Goal: Task Accomplishment & Management: Use online tool/utility

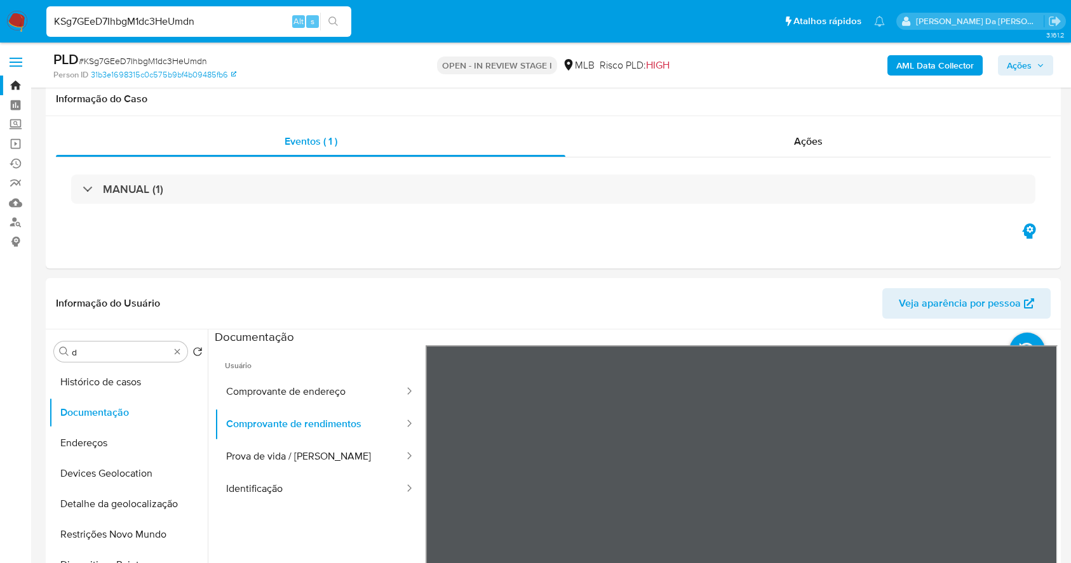
select select "10"
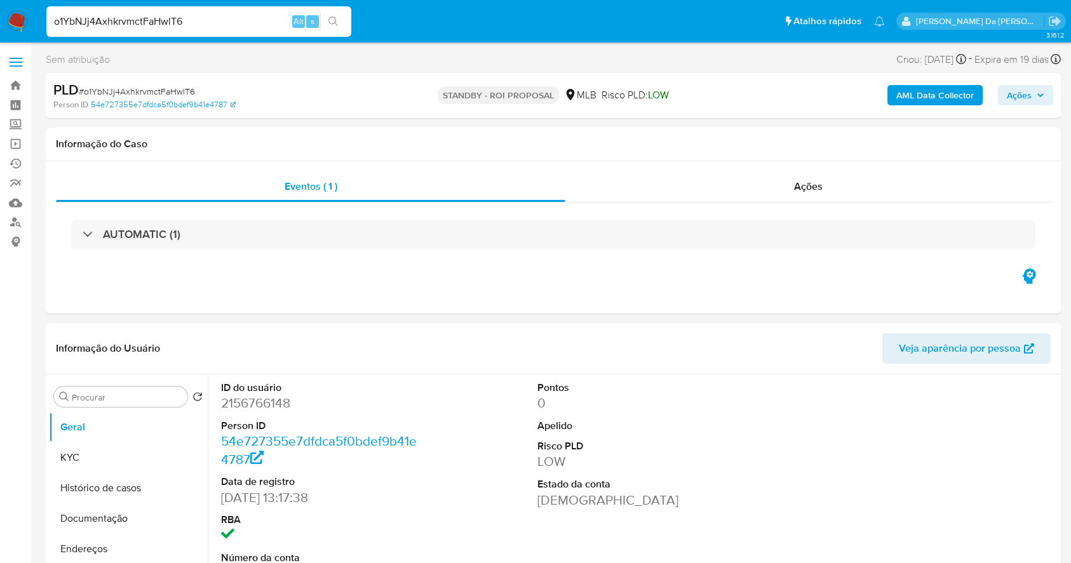
select select "10"
click at [178, 27] on input "o1YbNJj4AxhkrvmctFaHwlT6" at bounding box center [198, 21] width 305 height 17
click at [615, 284] on div "Eventos ( 1 ) Ações AUTOMATIC (1)" at bounding box center [553, 237] width 1015 height 152
click at [225, 28] on input "o1YbNJj4AxhkrvmctFaHwlT6" at bounding box center [198, 21] width 305 height 17
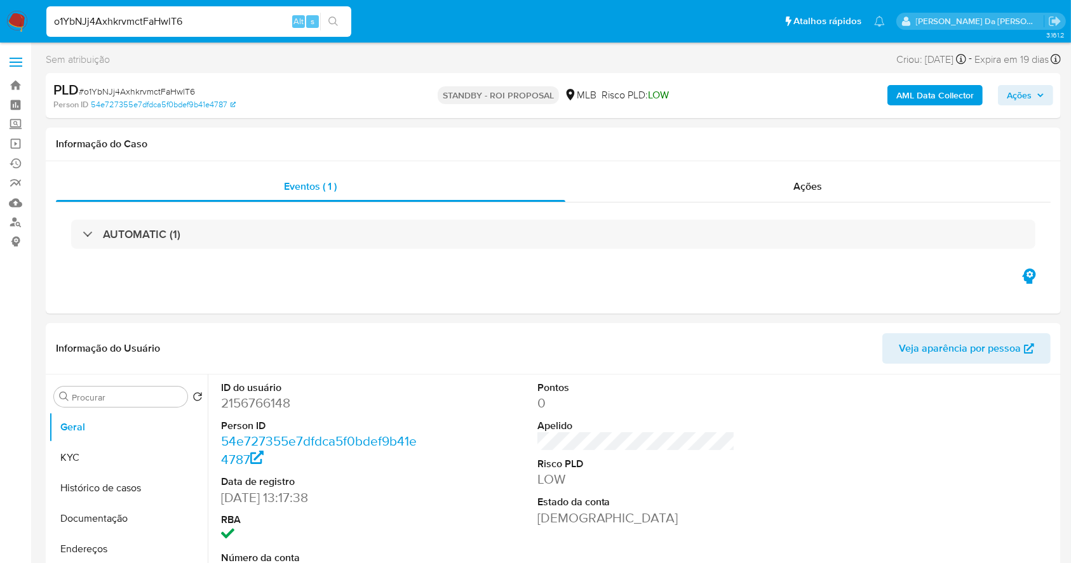
click at [225, 28] on input "o1YbNJj4AxhkrvmctFaHwlT6" at bounding box center [198, 21] width 305 height 17
click at [551, 360] on header "Informação do Usuário Veja aparência por pessoa" at bounding box center [553, 348] width 994 height 30
click at [204, 20] on input "o1YbNJj4AxhkrvmctFaHwlT6" at bounding box center [198, 21] width 305 height 17
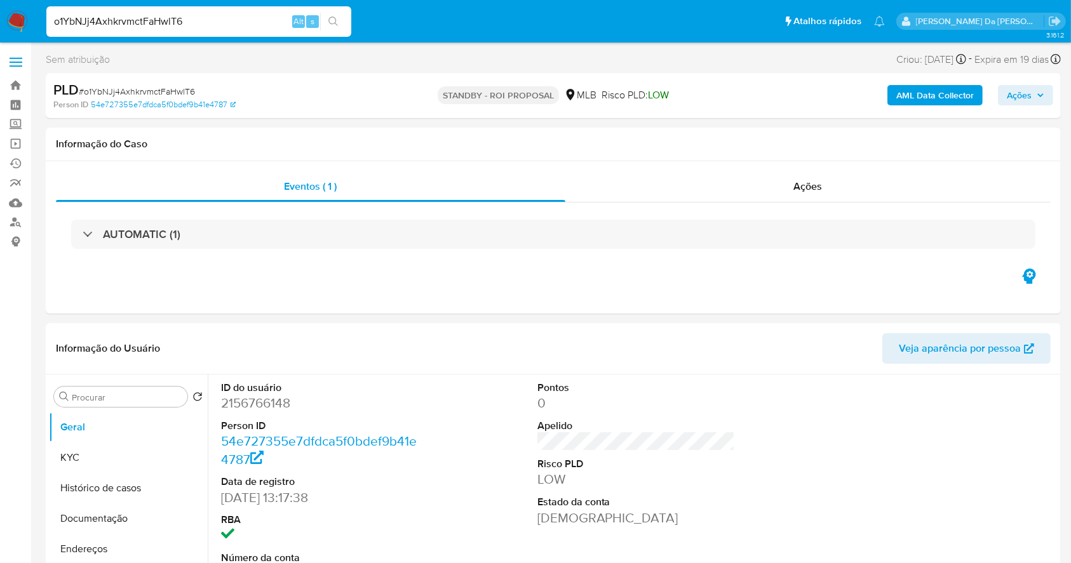
click at [204, 20] on input "o1YbNJj4AxhkrvmctFaHwlT6" at bounding box center [198, 21] width 305 height 17
click at [152, 20] on input "o1YbNJj4AxhkrvmctFaHwlT6" at bounding box center [198, 21] width 305 height 17
click at [330, 18] on icon "search-icon" at bounding box center [333, 22] width 10 height 10
click at [210, 27] on input "o1YbNJj4AxhkrvmctFaHwlT6" at bounding box center [198, 21] width 305 height 17
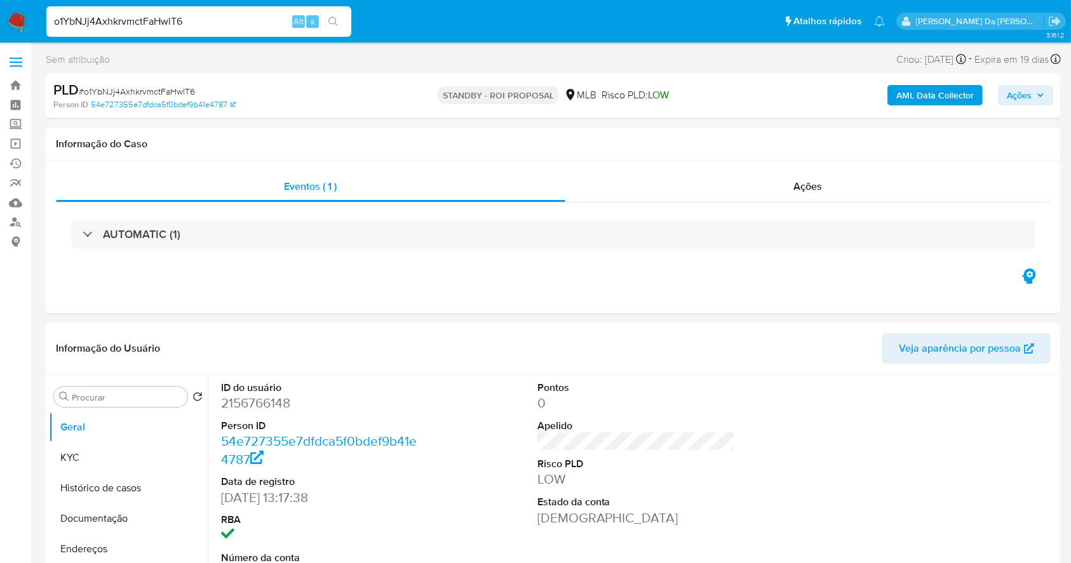
click at [210, 27] on input "o1YbNJj4AxhkrvmctFaHwlT6" at bounding box center [198, 21] width 305 height 17
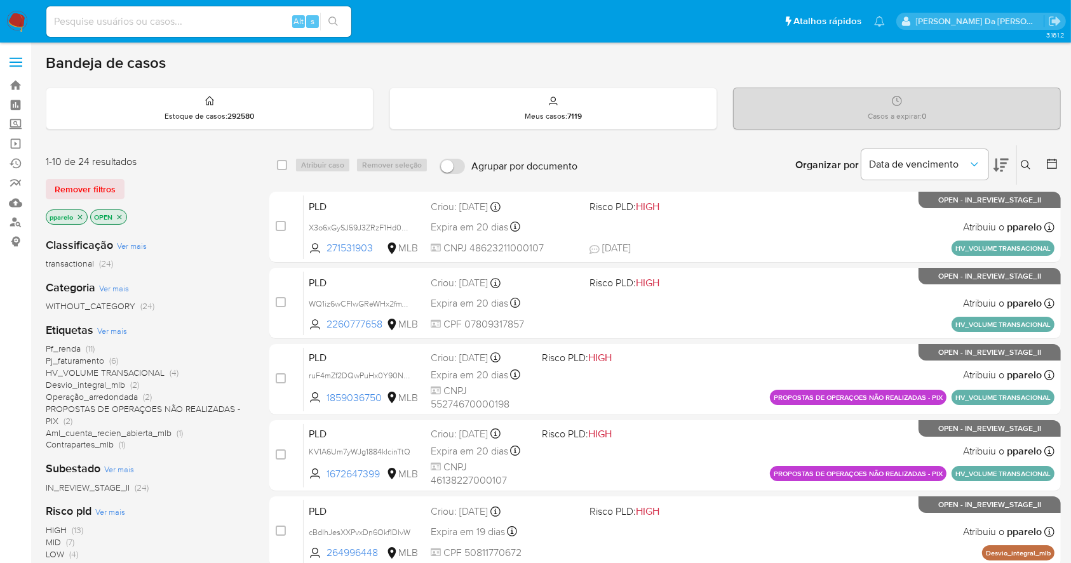
click at [265, 34] on div "Alt s" at bounding box center [198, 21] width 305 height 30
click at [264, 31] on div "Alt s" at bounding box center [198, 21] width 305 height 30
click at [262, 26] on input at bounding box center [198, 21] width 305 height 17
paste input "o1YbNJj4AxhkrvmctFaHwlT6"
type input "o1YbNJj4AxhkrvmctFaHwlT6"
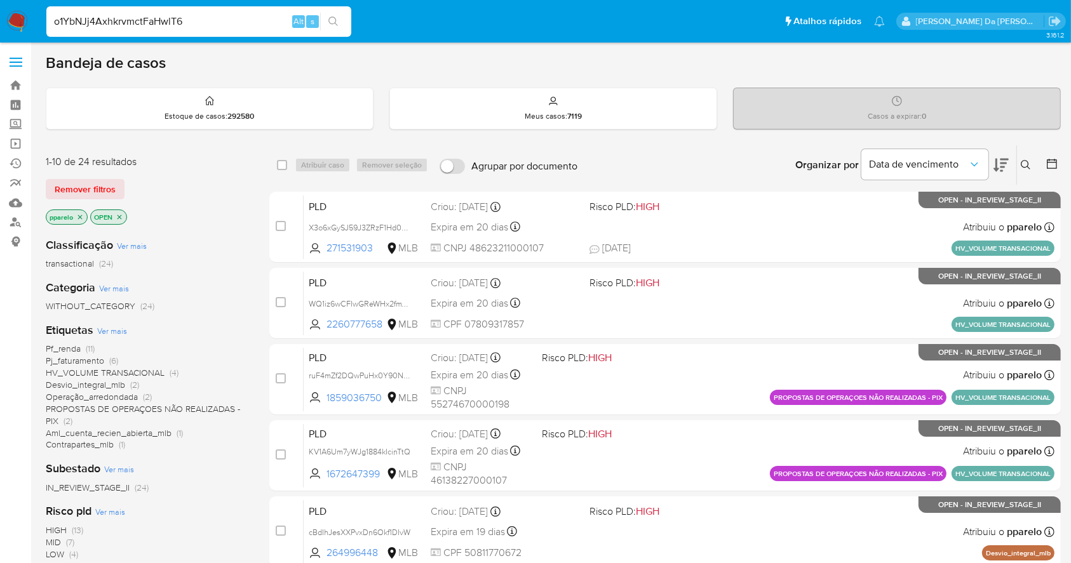
click at [331, 24] on icon "search-icon" at bounding box center [333, 22] width 10 height 10
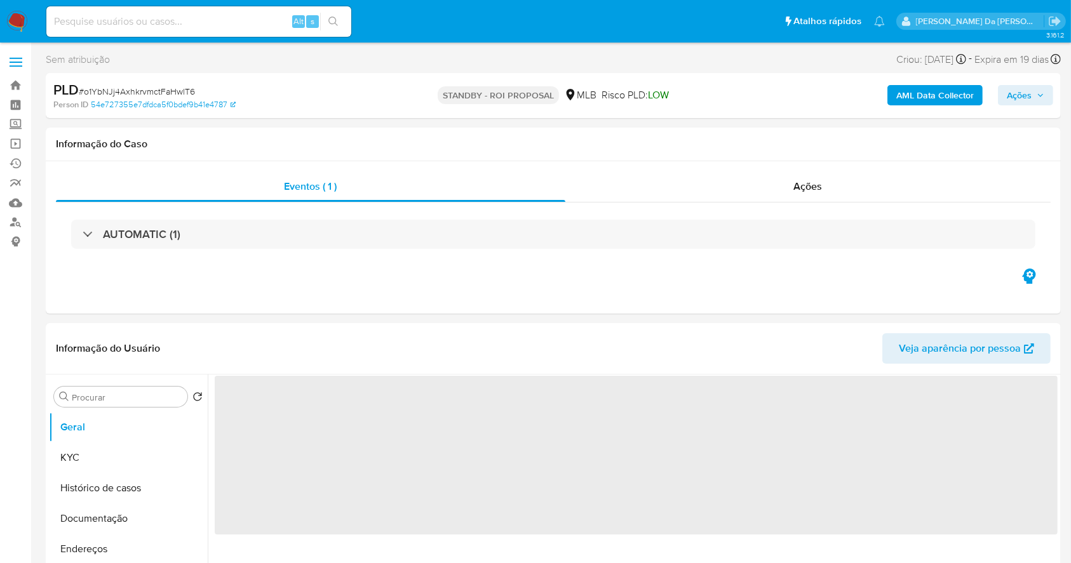
select select "10"
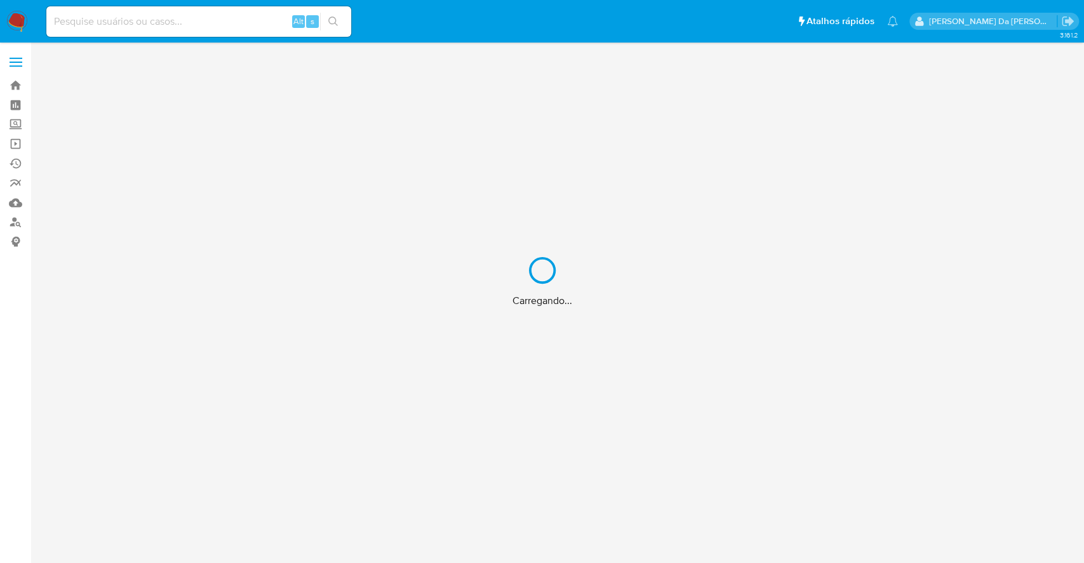
click at [240, 23] on div "Carregando..." at bounding box center [542, 281] width 1084 height 563
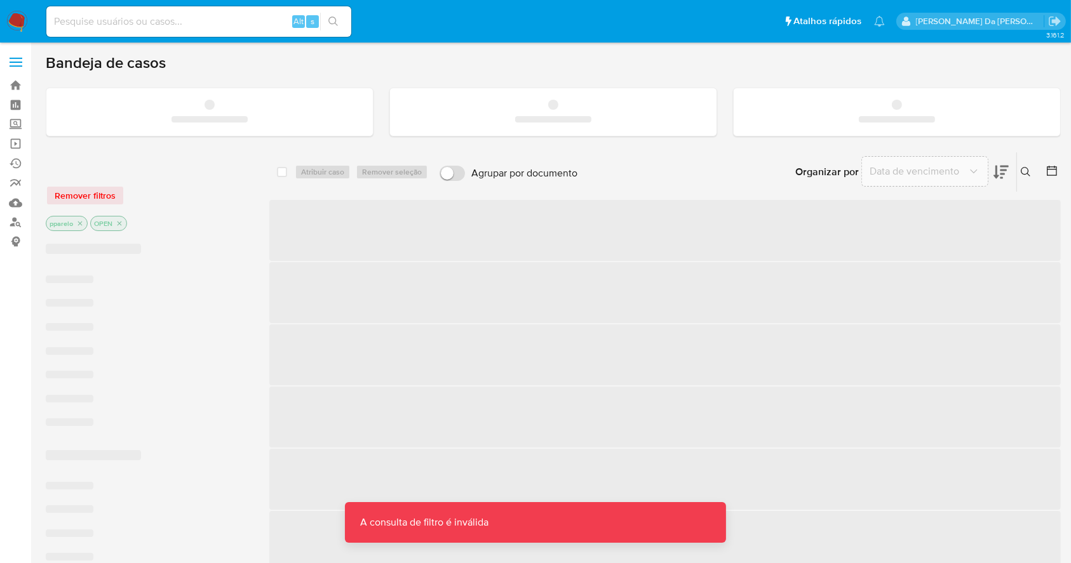
click at [244, 15] on input at bounding box center [198, 21] width 305 height 17
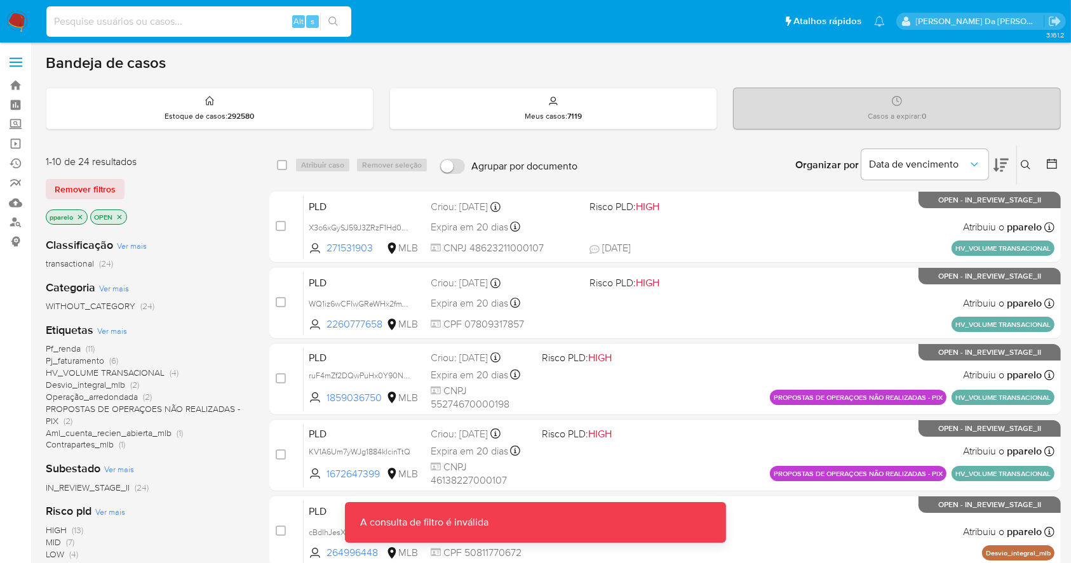
paste input "3wihvx2HD54lc6rOFWQd8XEH"
type input "3wihvx2HD54lc6rOFWQd8XEH"
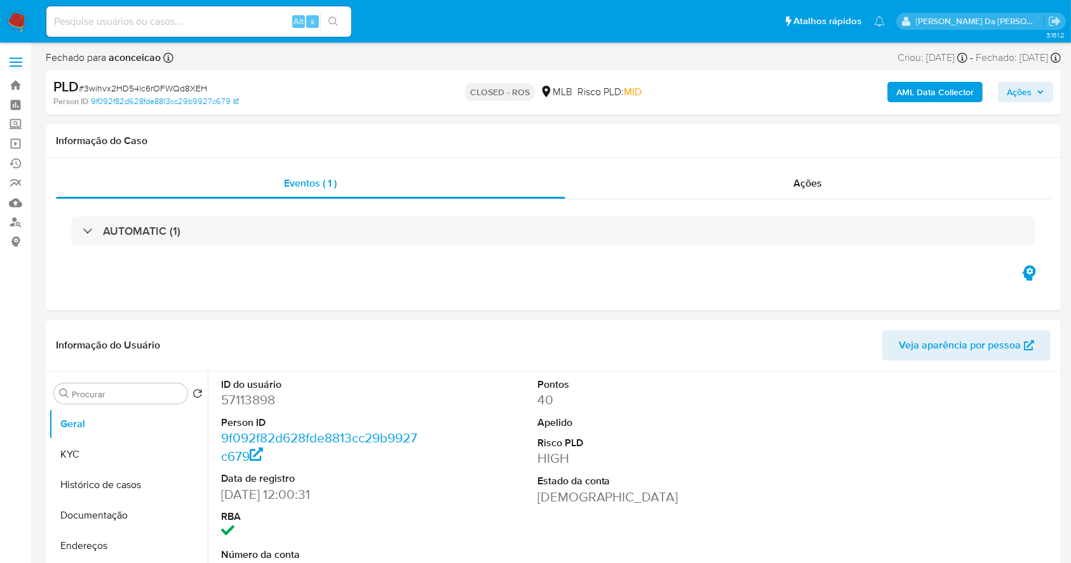
select select "10"
click at [811, 170] on div "Ações" at bounding box center [807, 183] width 485 height 30
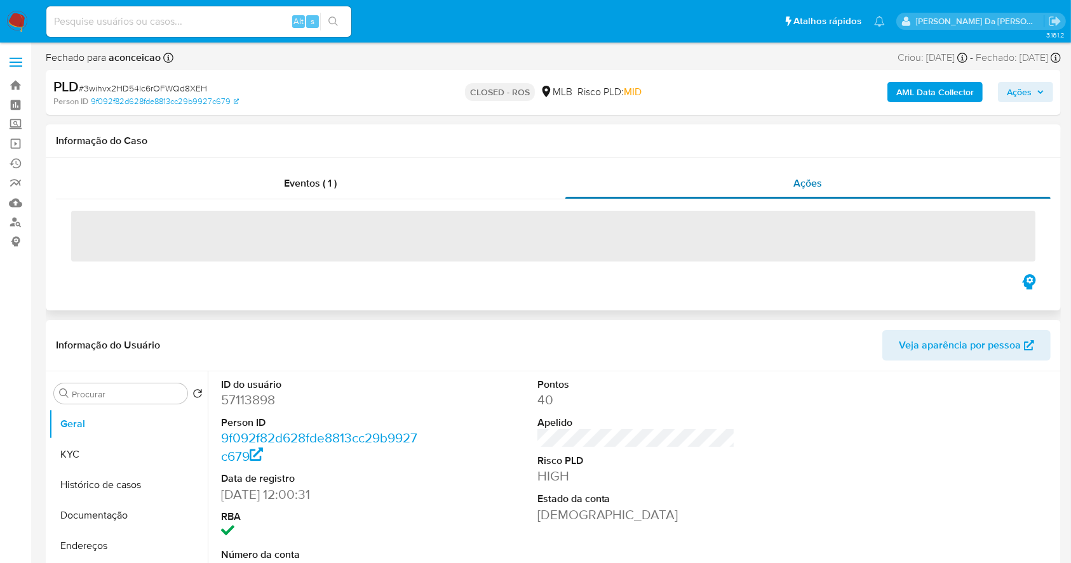
click at [808, 191] on div "Ações" at bounding box center [807, 183] width 485 height 30
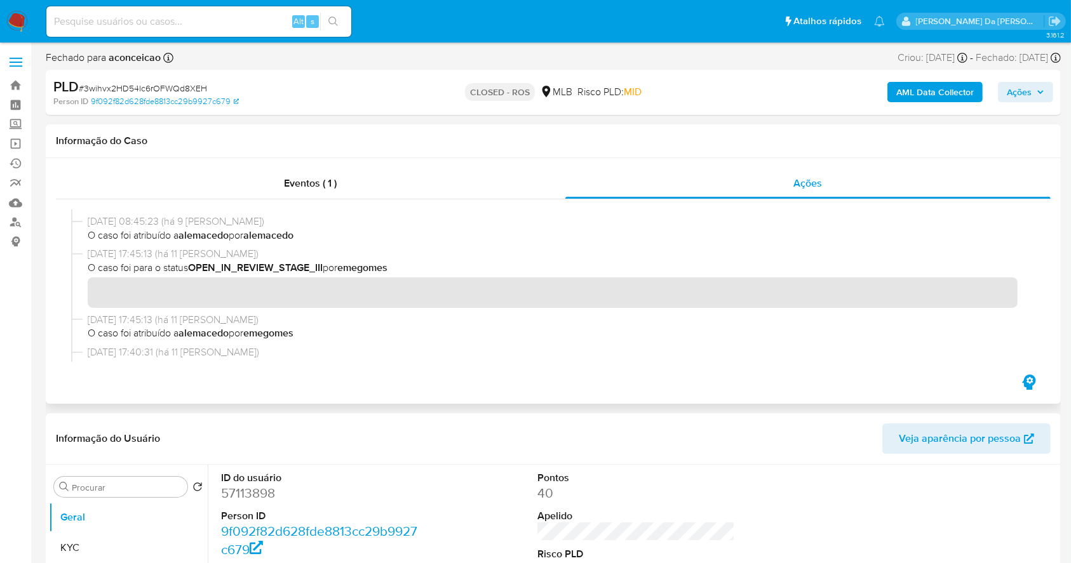
scroll to position [423, 0]
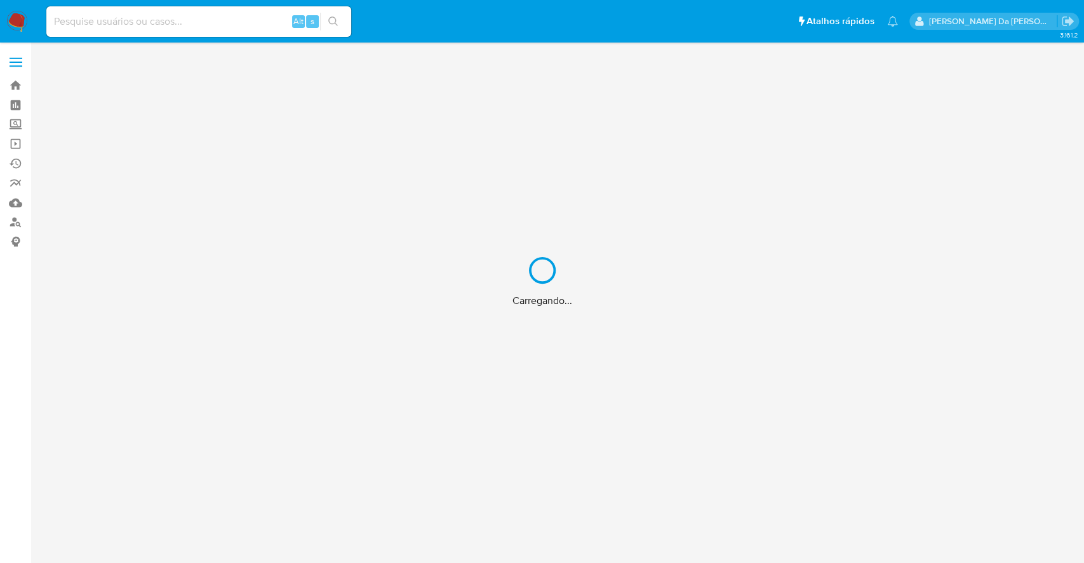
click at [257, 27] on div "Carregando..." at bounding box center [542, 281] width 1084 height 563
click at [266, 16] on div "Carregando..." at bounding box center [542, 281] width 1084 height 563
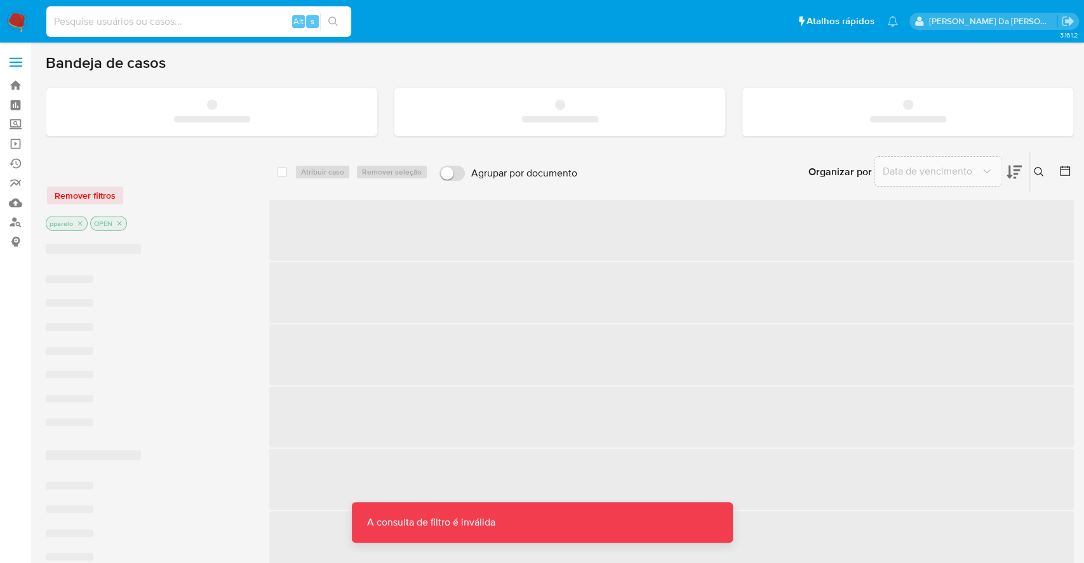
click at [265, 18] on input at bounding box center [198, 21] width 305 height 17
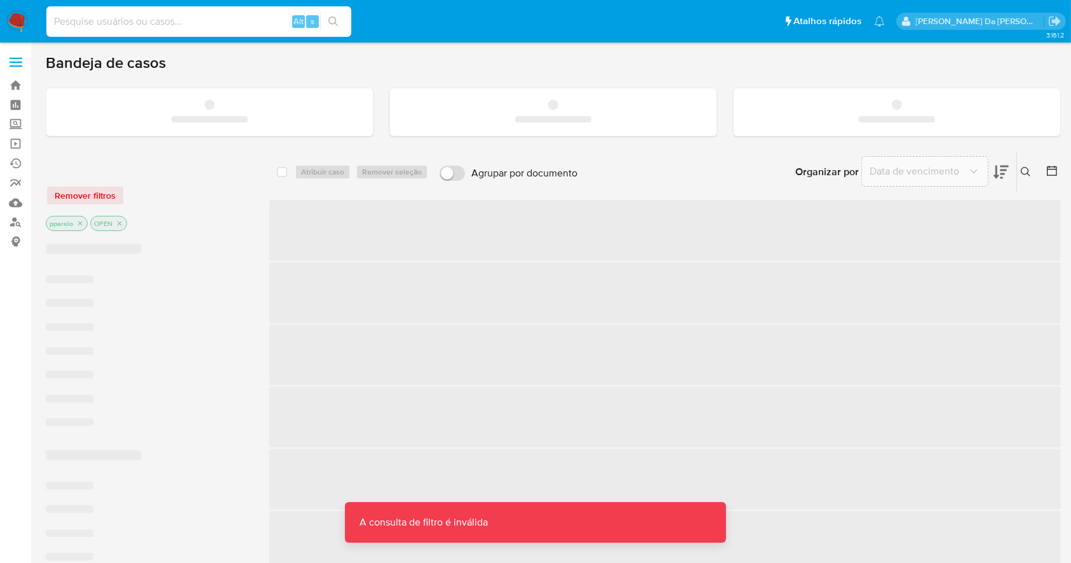
click at [264, 18] on input at bounding box center [198, 21] width 305 height 17
paste input "o1YbNJj4AxhkrvmctFaHwlT6"
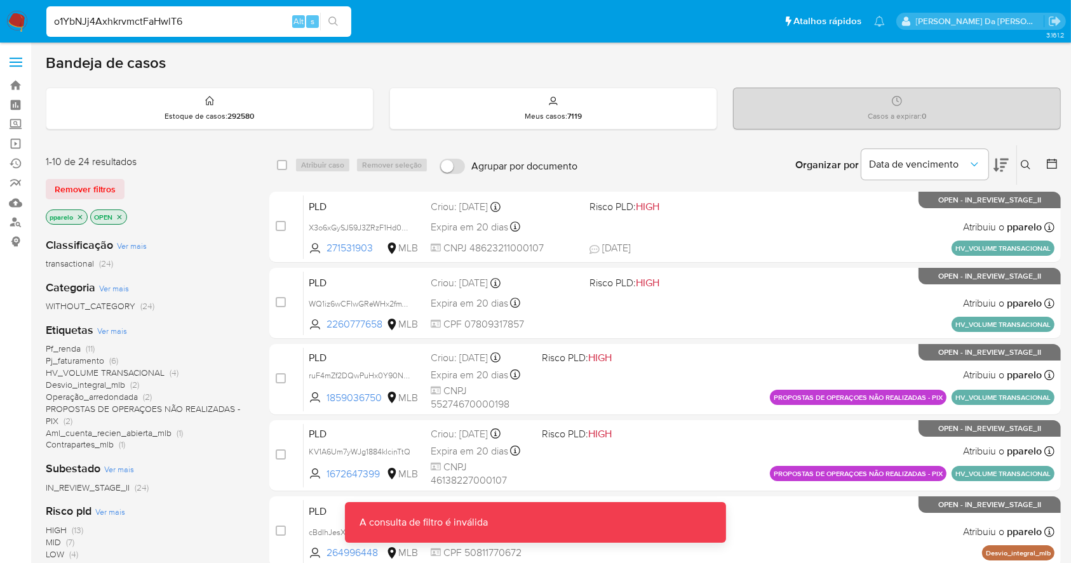
type input "o1YbNJj4AxhkrvmctFaHwlT6"
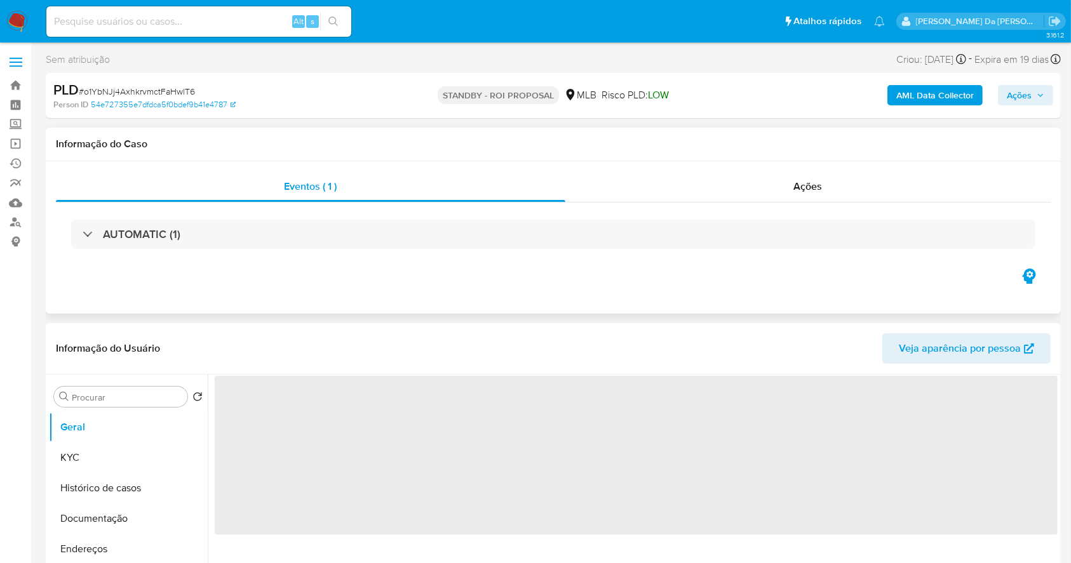
select select "10"
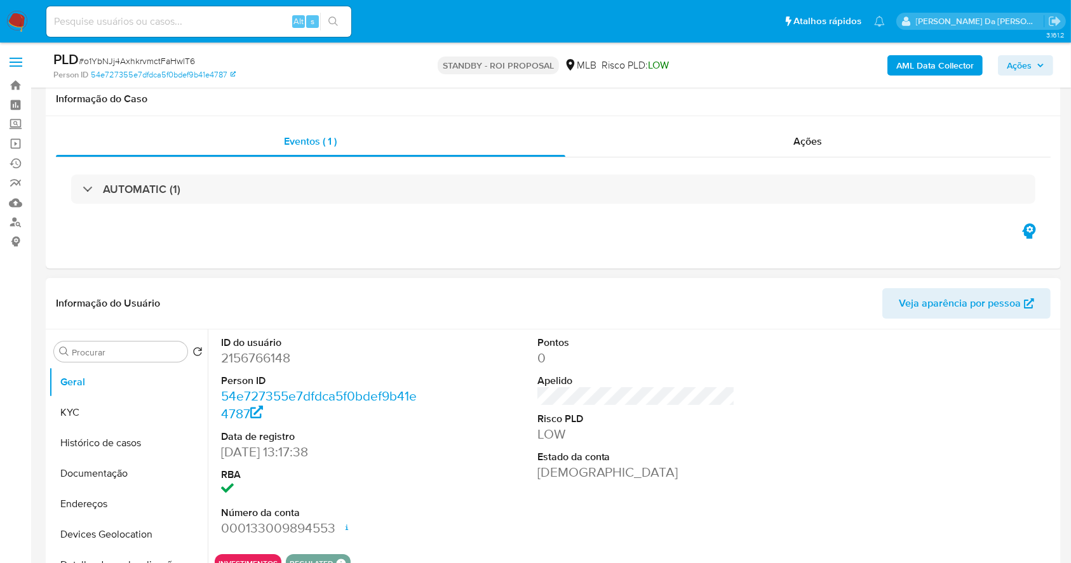
scroll to position [84, 0]
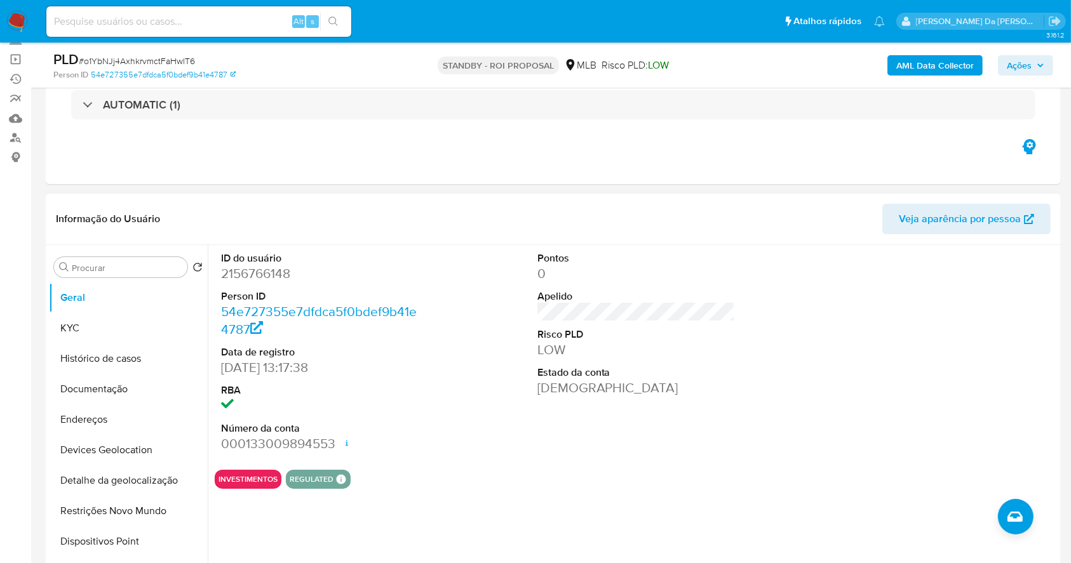
click at [229, 370] on dd "[DATE] 13:17:38" at bounding box center [320, 368] width 198 height 18
drag, startPoint x: 229, startPoint y: 370, endPoint x: 258, endPoint y: 375, distance: 30.3
click at [258, 375] on dd "[DATE] 13:17:38" at bounding box center [320, 368] width 198 height 18
copy dd "[DATE]"
drag, startPoint x: 234, startPoint y: 359, endPoint x: 222, endPoint y: 372, distance: 17.6
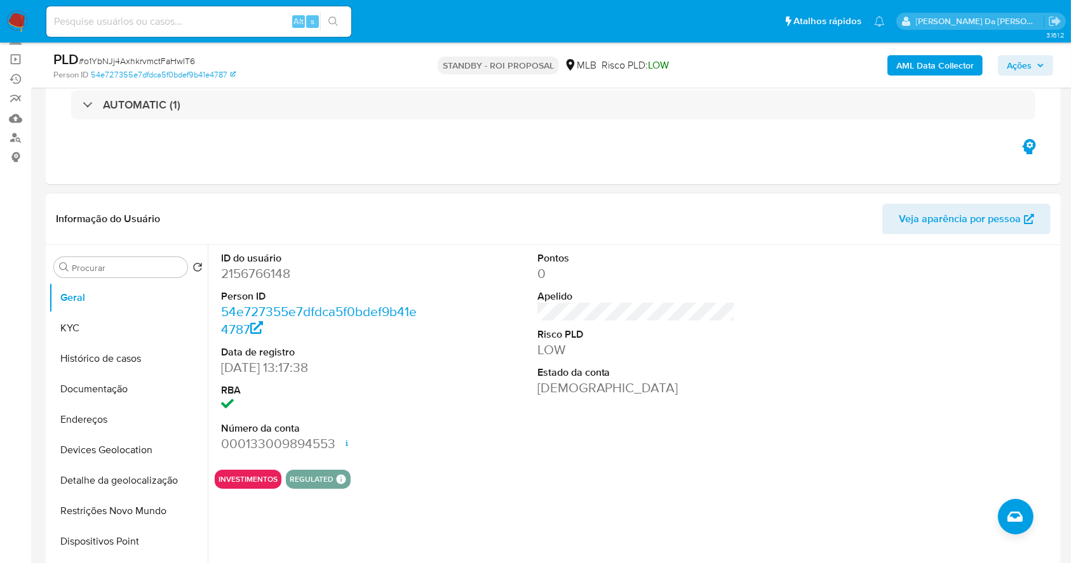
click at [234, 359] on dd "[DATE] 13:17:38" at bounding box center [320, 368] width 198 height 18
click at [222, 370] on dd "[DATE] 13:17:38" at bounding box center [320, 368] width 198 height 18
drag, startPoint x: 222, startPoint y: 370, endPoint x: 269, endPoint y: 370, distance: 47.0
click at [269, 370] on dd "[DATE] 13:17:38" at bounding box center [320, 368] width 198 height 18
copy dd "[DATE]"
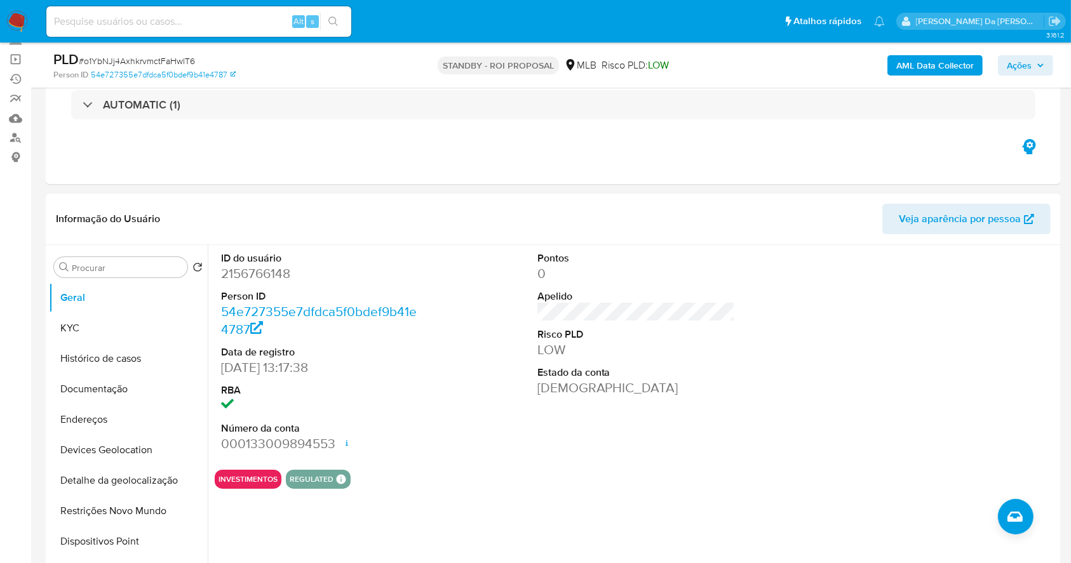
click at [261, 12] on div "Alt s" at bounding box center [198, 21] width 305 height 30
click at [243, 28] on input at bounding box center [198, 21] width 305 height 17
paste input "W3o4v0poi1iZGYwyWP05dNbV"
type input "W3o4v0poi1iZGYwyWP05dNbV"
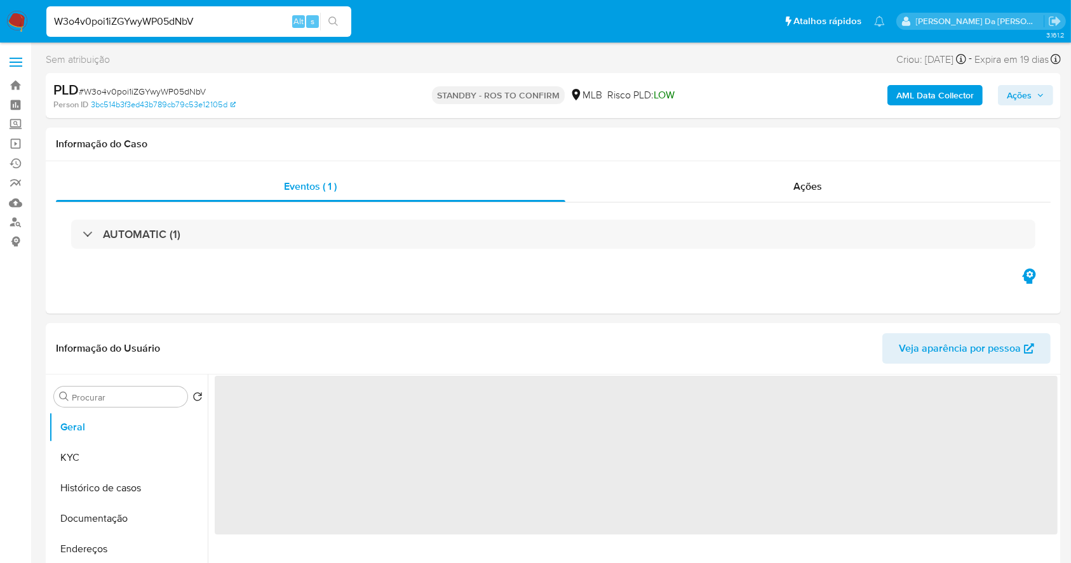
select select "10"
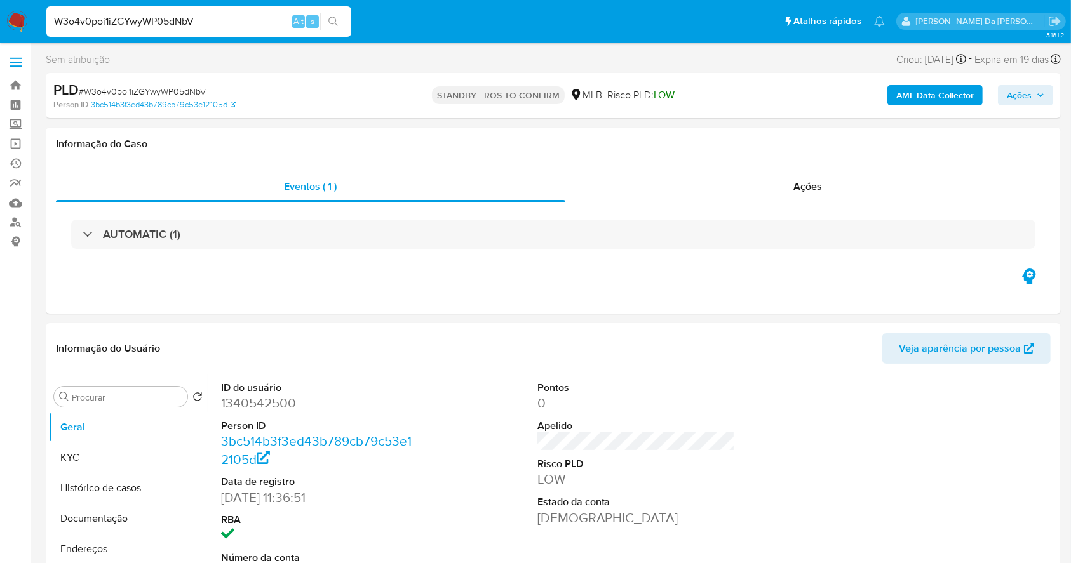
scroll to position [291, 0]
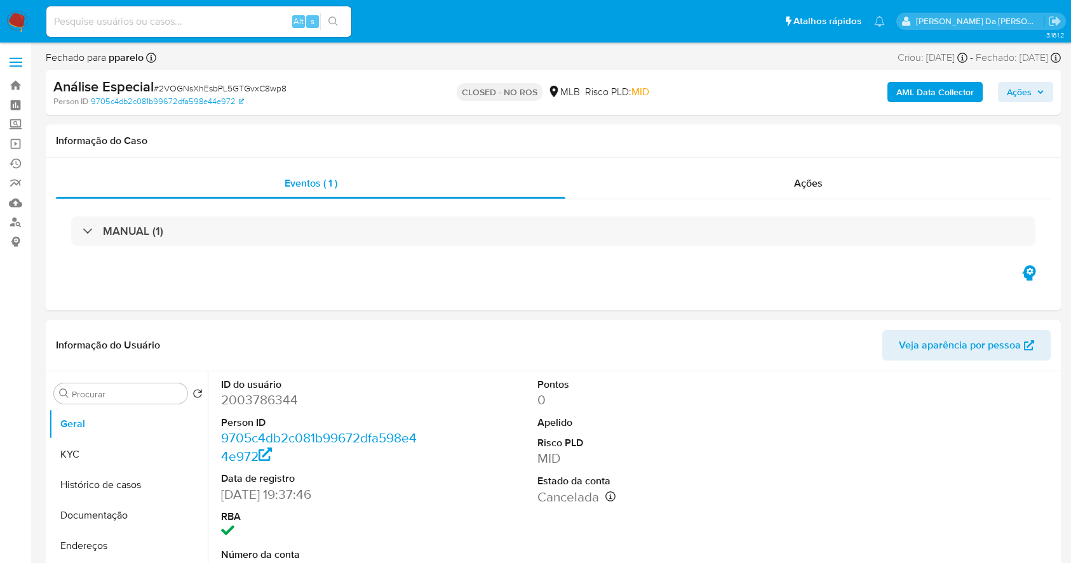
select select "10"
click at [1017, 95] on span "Ações" at bounding box center [1018, 92] width 25 height 20
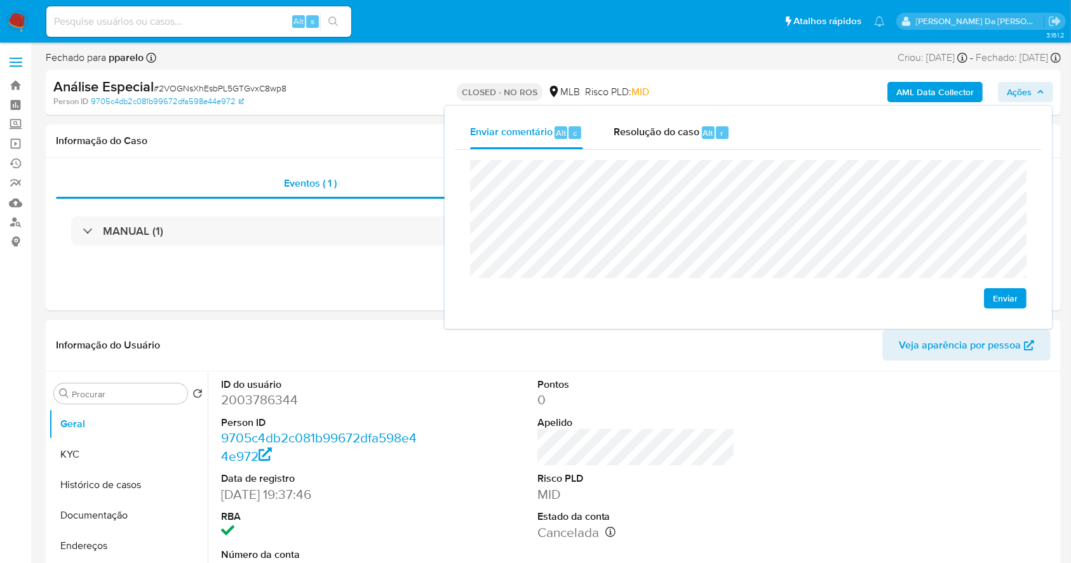
click at [467, 177] on div "Enviar" at bounding box center [748, 234] width 587 height 169
